Goal: Use online tool/utility: Utilize a website feature to perform a specific function

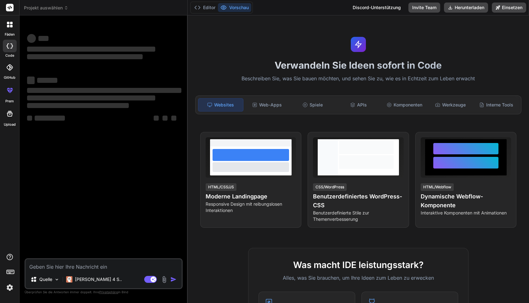
click at [506, 37] on div "Verwandeln Sie Ideen sofort in Code Beschreiben Sie, was Sie bauen möchten, und…" at bounding box center [358, 158] width 341 height 287
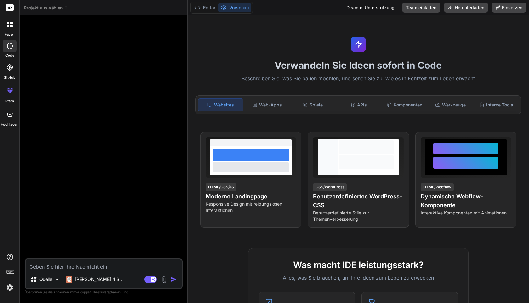
click at [11, 288] on img at bounding box center [9, 287] width 11 height 11
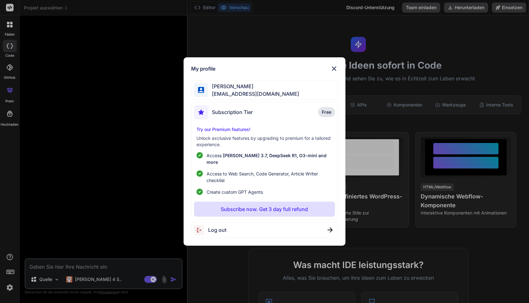
type textarea "x"
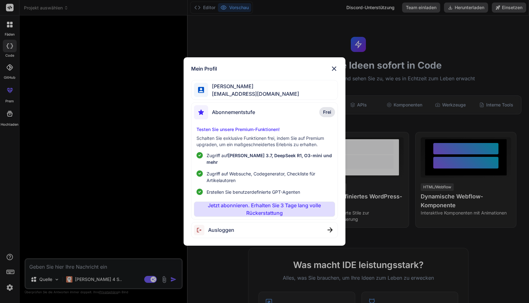
click at [237, 115] on font "Abonnementstufe" at bounding box center [233, 112] width 43 height 6
click at [334, 72] on img at bounding box center [334, 69] width 8 height 8
